Goal: Task Accomplishment & Management: Use online tool/utility

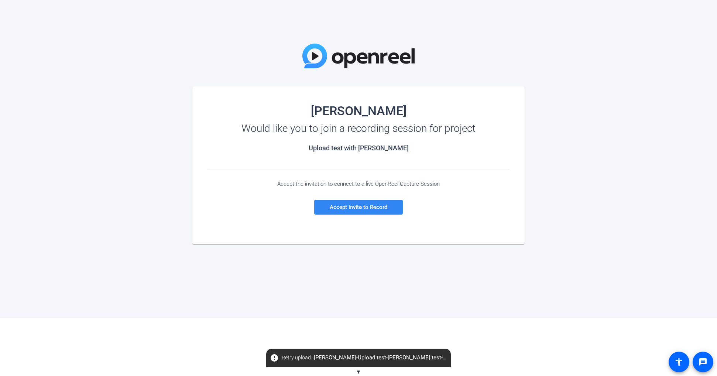
click at [364, 206] on span "Accept invite to Record" at bounding box center [359, 207] width 58 height 7
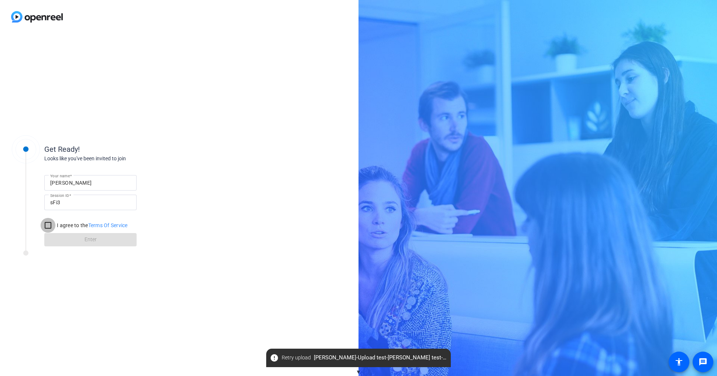
click at [48, 225] on input "I agree to the Terms Of Service" at bounding box center [48, 225] width 15 height 15
checkbox input "true"
click at [103, 240] on span at bounding box center [90, 240] width 92 height 18
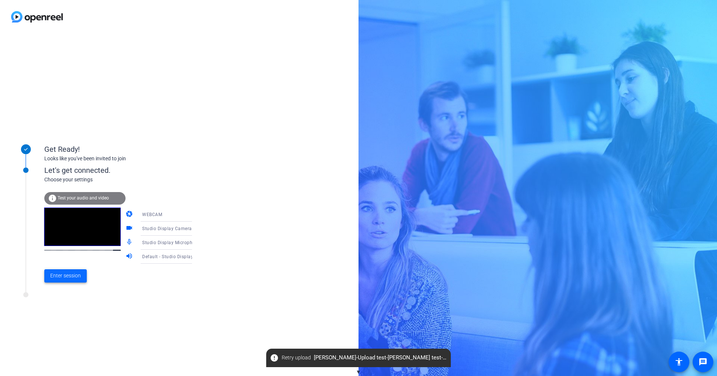
click at [71, 276] on span "Enter session" at bounding box center [65, 276] width 31 height 8
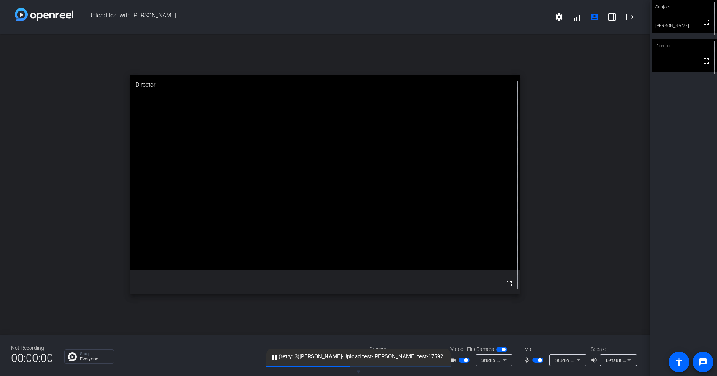
click at [275, 328] on mat-icon "pause" at bounding box center [274, 357] width 9 height 9
